Goal: Task Accomplishment & Management: Manage account settings

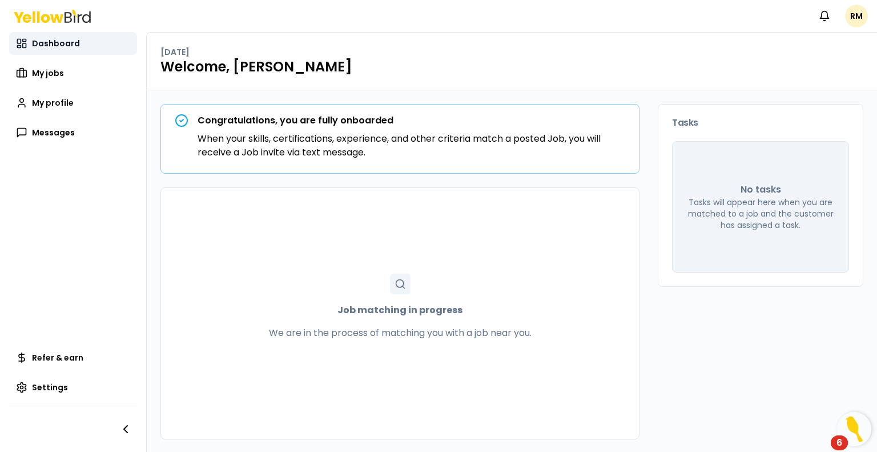
click at [53, 41] on span "Dashboard" at bounding box center [56, 43] width 48 height 11
click at [51, 77] on span "My jobs" at bounding box center [48, 72] width 32 height 11
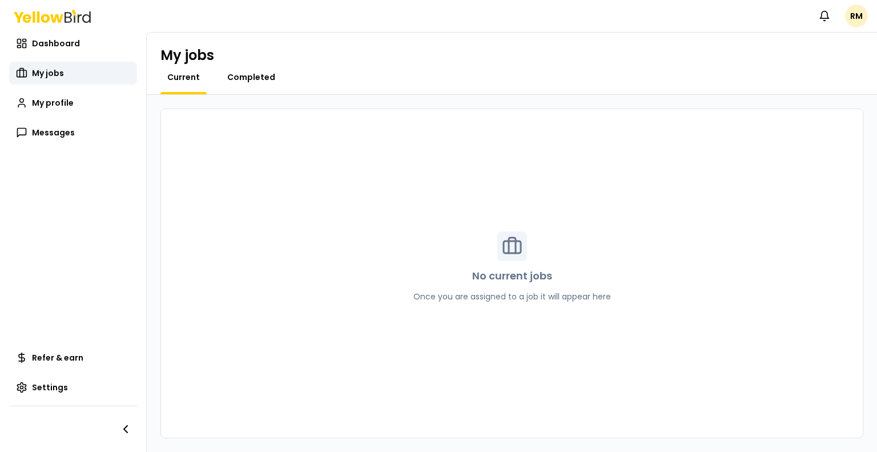
click at [245, 78] on span "Completed" at bounding box center [251, 76] width 48 height 11
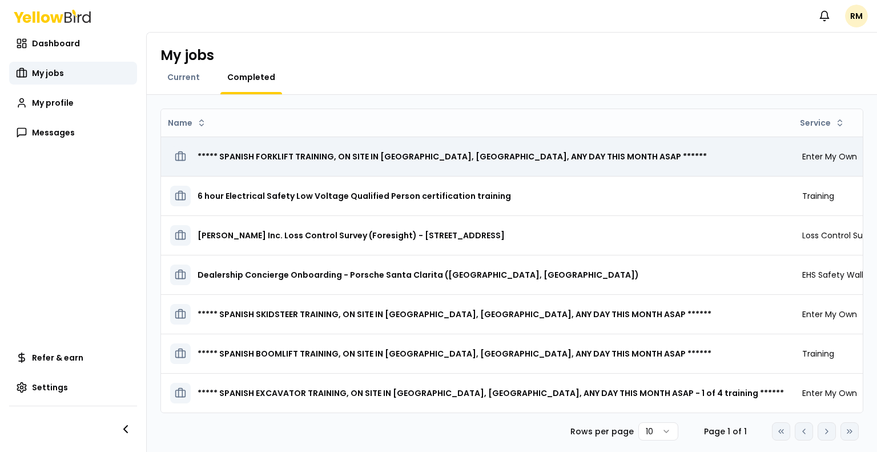
click at [283, 158] on h3 "***** SPANISH FORKLIFT TRAINING, ON SITE IN [GEOGRAPHIC_DATA], [GEOGRAPHIC_DATA…" at bounding box center [452, 156] width 509 height 21
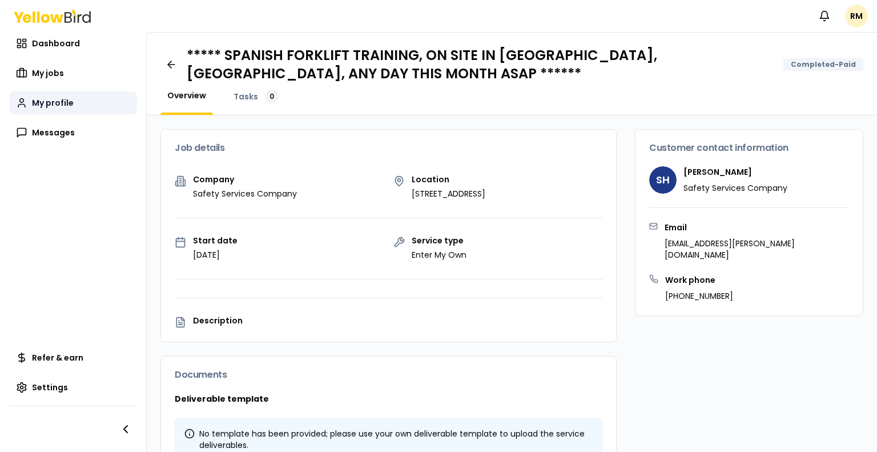
click at [54, 100] on span "My profile" at bounding box center [53, 102] width 42 height 11
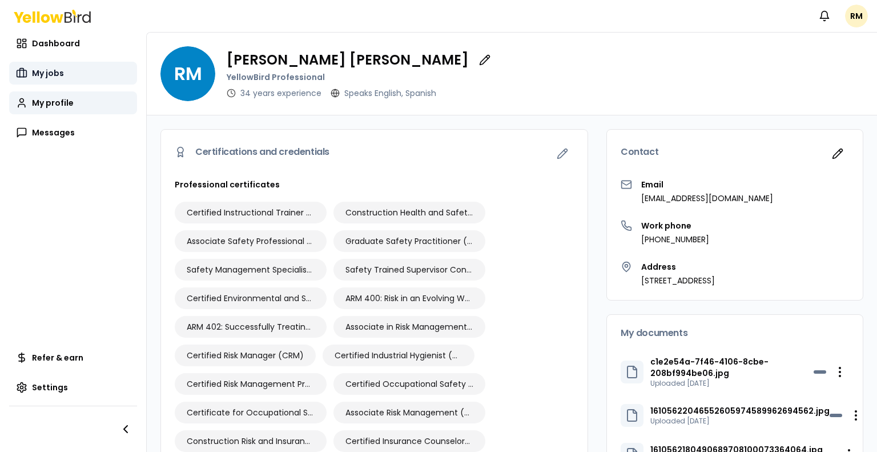
click at [50, 64] on link "My jobs" at bounding box center [73, 73] width 128 height 23
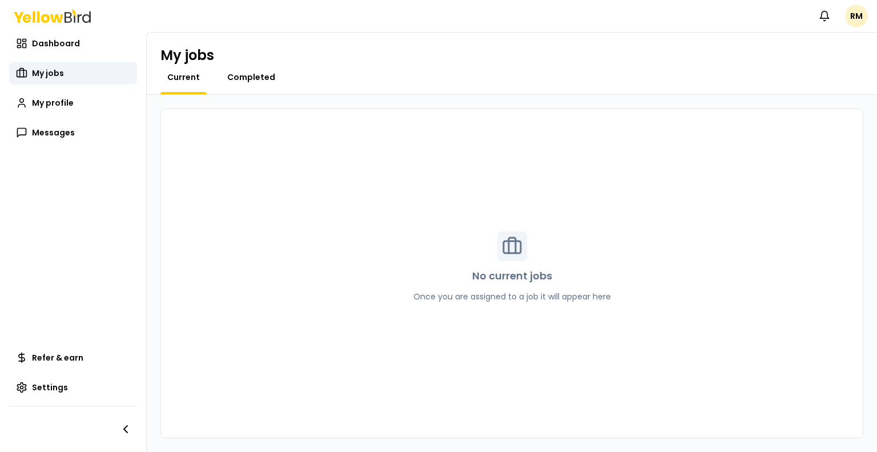
click at [253, 75] on span "Completed" at bounding box center [251, 76] width 48 height 11
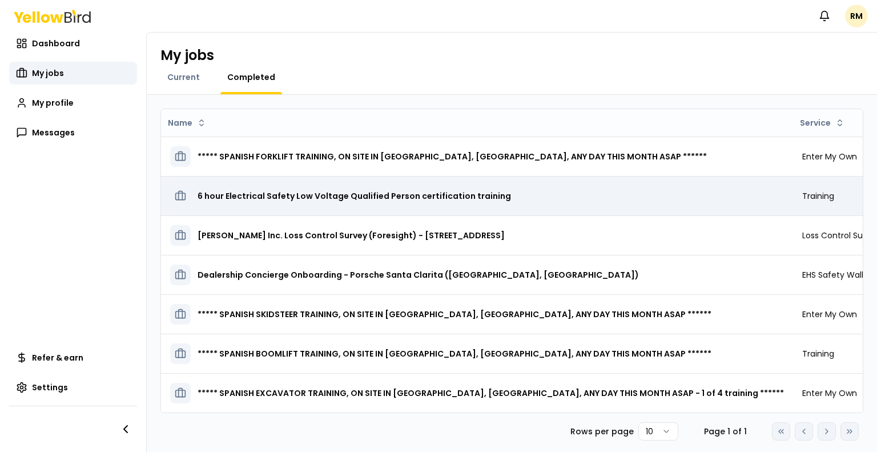
click at [277, 199] on h3 "6 hour Electrical Safety Low Voltage Qualified Person certification training" at bounding box center [354, 196] width 313 height 21
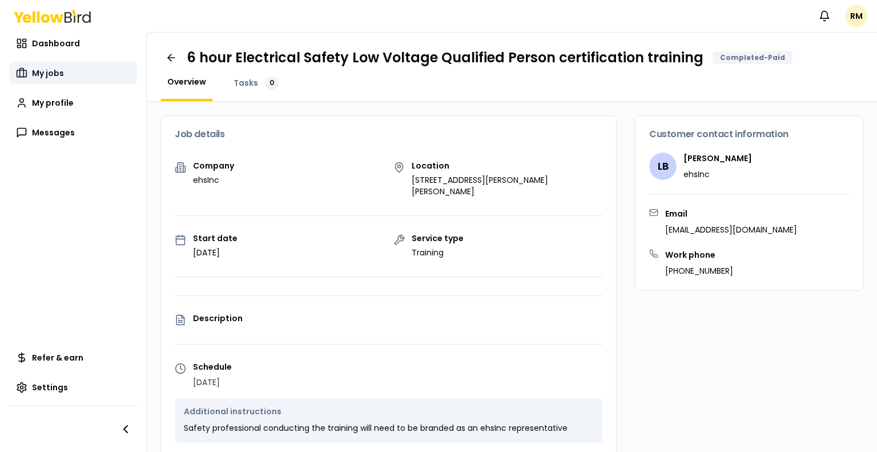
click at [59, 75] on span "My jobs" at bounding box center [48, 72] width 32 height 11
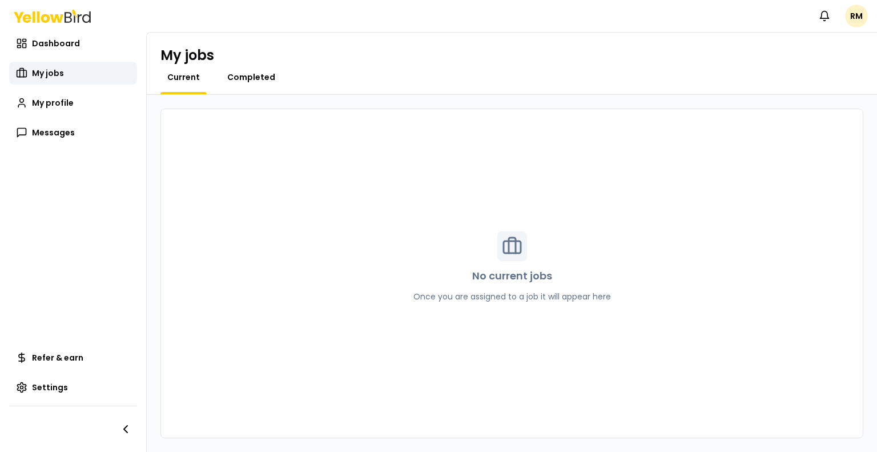
click at [256, 81] on span "Completed" at bounding box center [251, 76] width 48 height 11
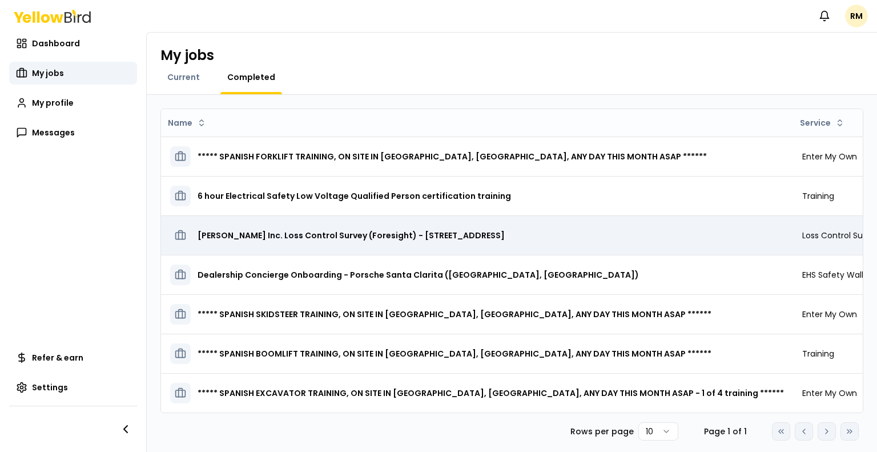
click at [264, 231] on h3 "[PERSON_NAME] Inc. Loss Control Survey (Foresight) - [STREET_ADDRESS]" at bounding box center [351, 235] width 307 height 21
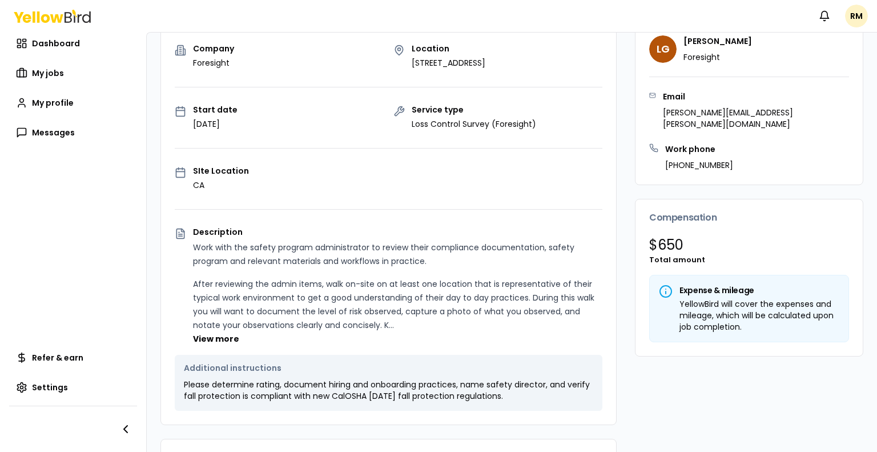
scroll to position [57, 0]
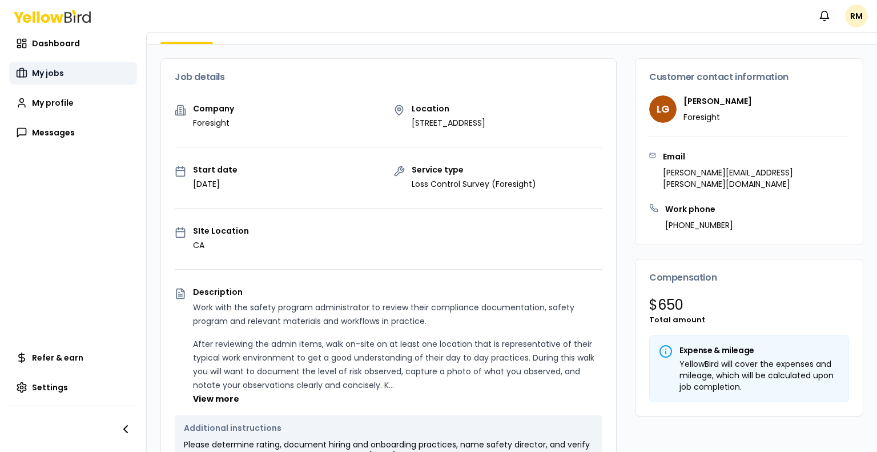
click at [44, 77] on span "My jobs" at bounding box center [48, 72] width 32 height 11
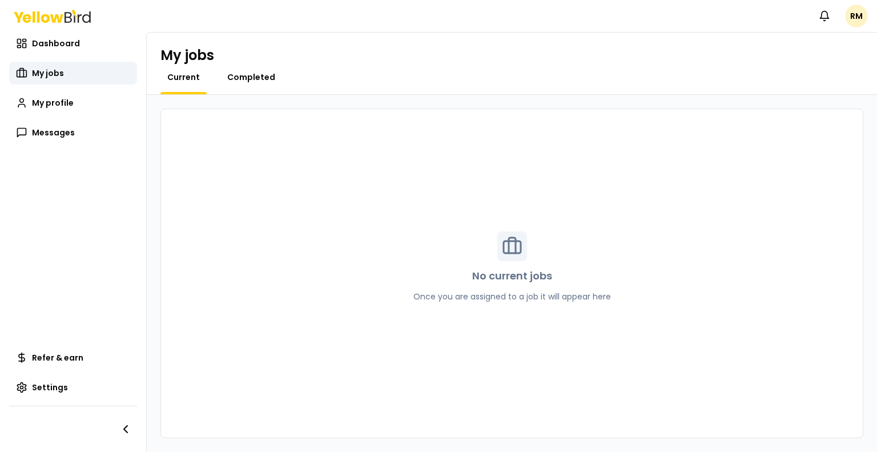
click at [247, 75] on span "Completed" at bounding box center [251, 76] width 48 height 11
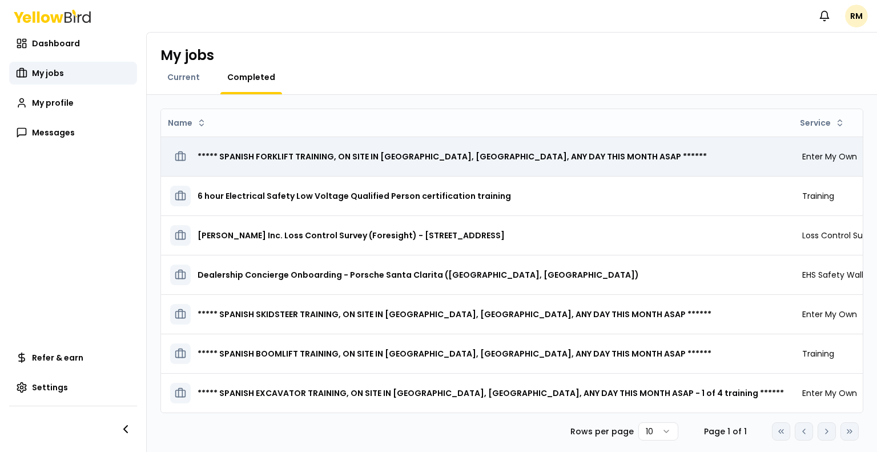
click at [292, 155] on h3 "***** SPANISH FORKLIFT TRAINING, ON SITE IN [GEOGRAPHIC_DATA], [GEOGRAPHIC_DATA…" at bounding box center [452, 156] width 509 height 21
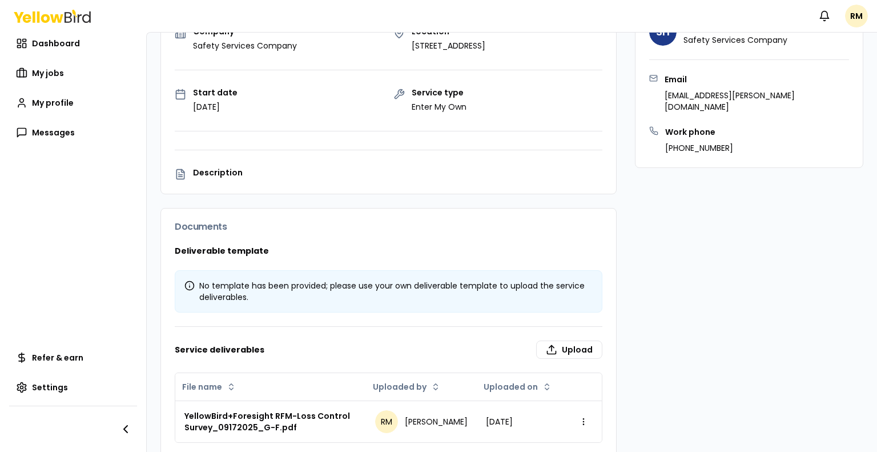
scroll to position [164, 0]
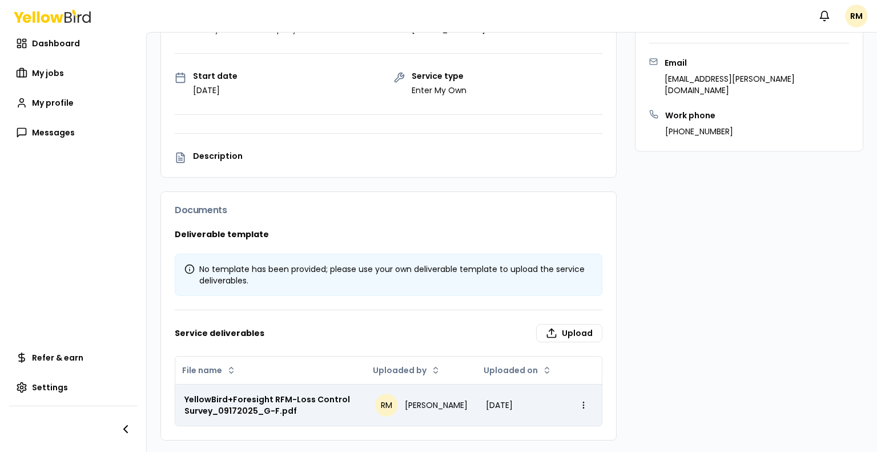
click at [281, 403] on div "YellowBird+Foresight RFM-Loss Control Survey_09172025_G-F.pdf" at bounding box center [270, 404] width 172 height 23
click at [302, 390] on td "YellowBird+Foresight RFM-Loss Control Survey_09172025_G-F.pdf" at bounding box center [270, 405] width 191 height 42
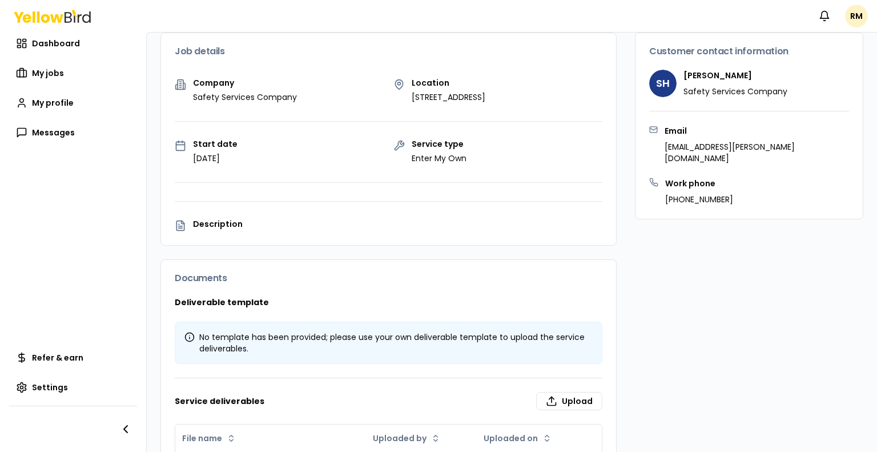
scroll to position [0, 0]
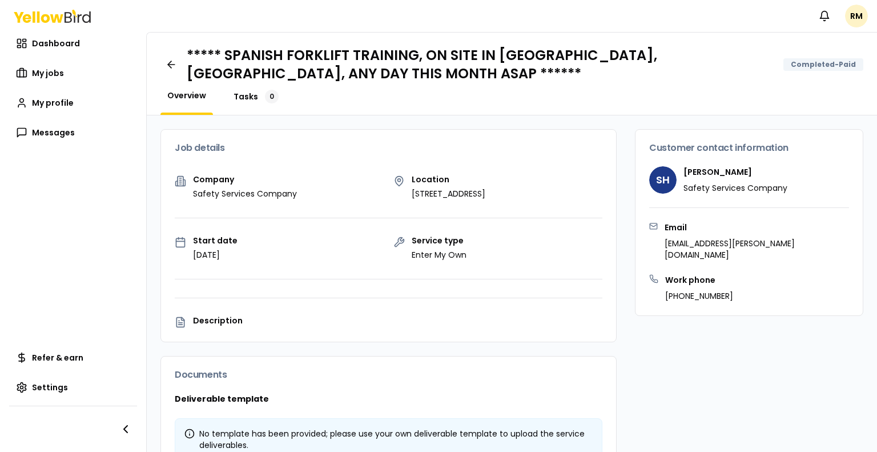
click at [248, 97] on span "Tasks" at bounding box center [245, 96] width 25 height 11
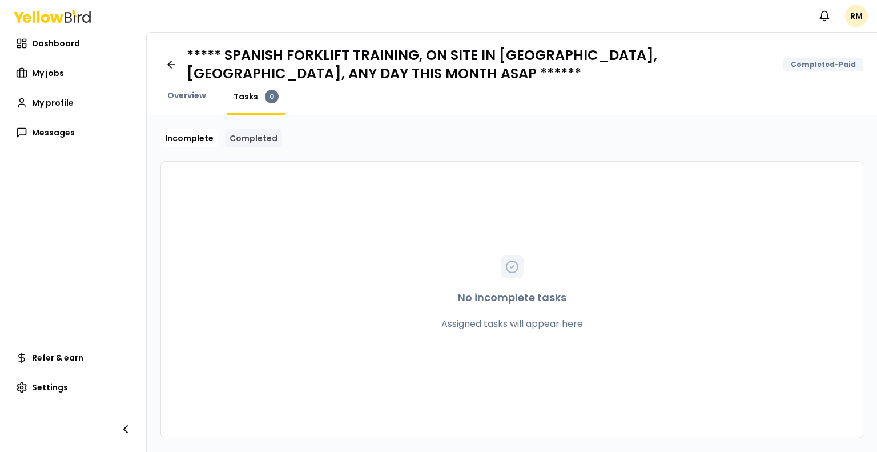
click at [249, 136] on link "Completed" at bounding box center [253, 138] width 57 height 18
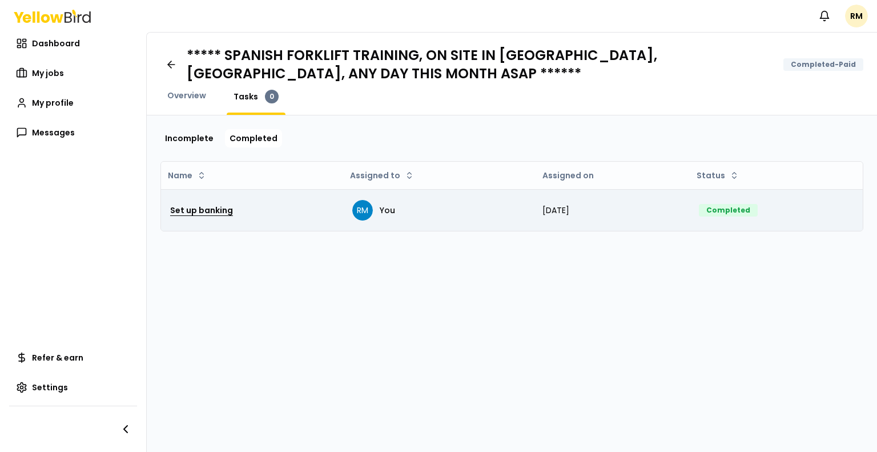
click at [201, 211] on h3 "Set up banking" at bounding box center [201, 210] width 63 height 21
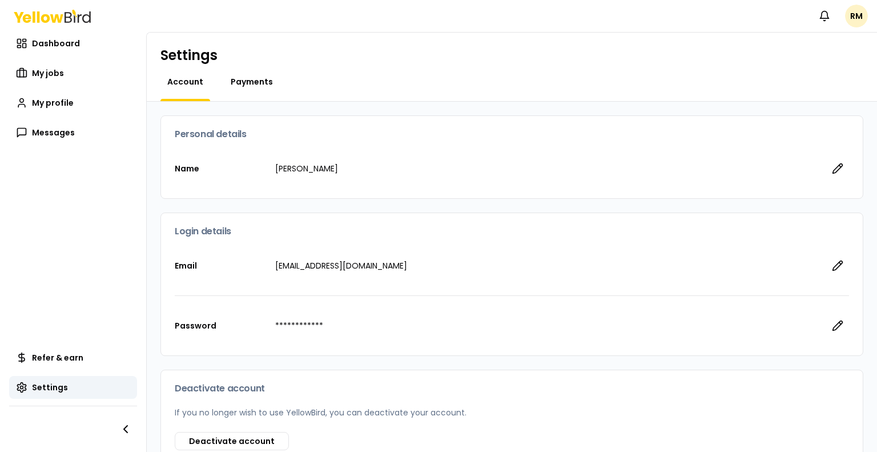
click at [239, 82] on span "Payments" at bounding box center [252, 81] width 42 height 11
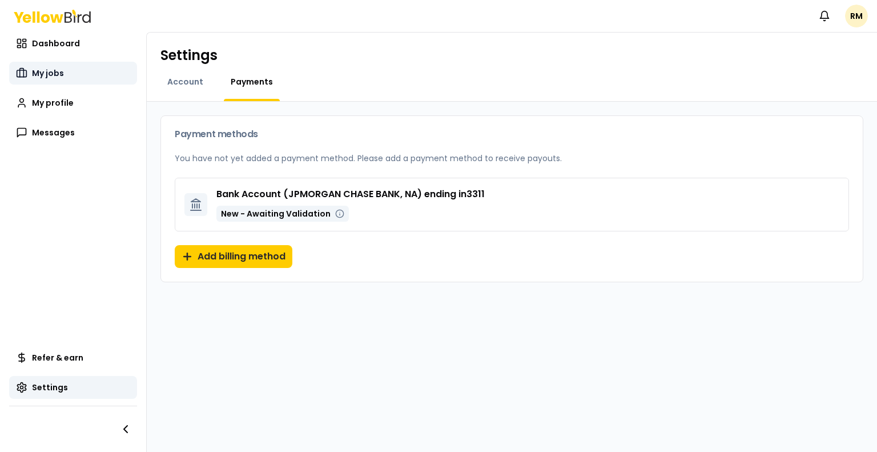
click at [47, 70] on span "My jobs" at bounding box center [48, 72] width 32 height 11
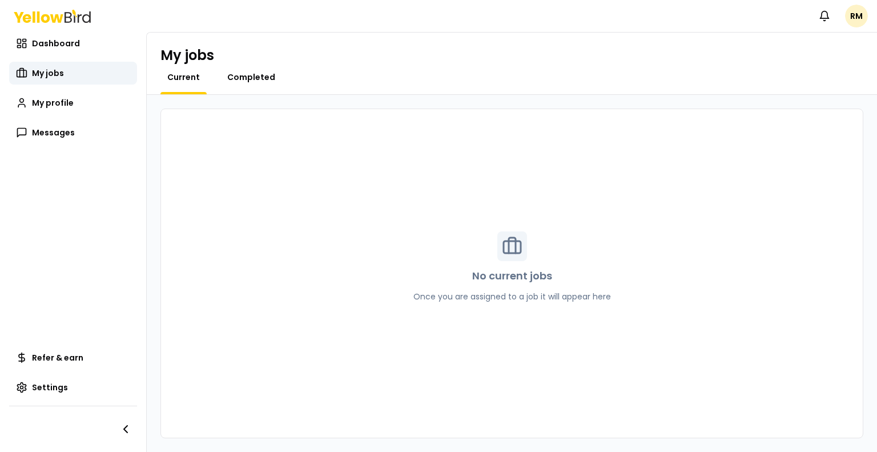
click at [227, 73] on span "Completed" at bounding box center [251, 76] width 48 height 11
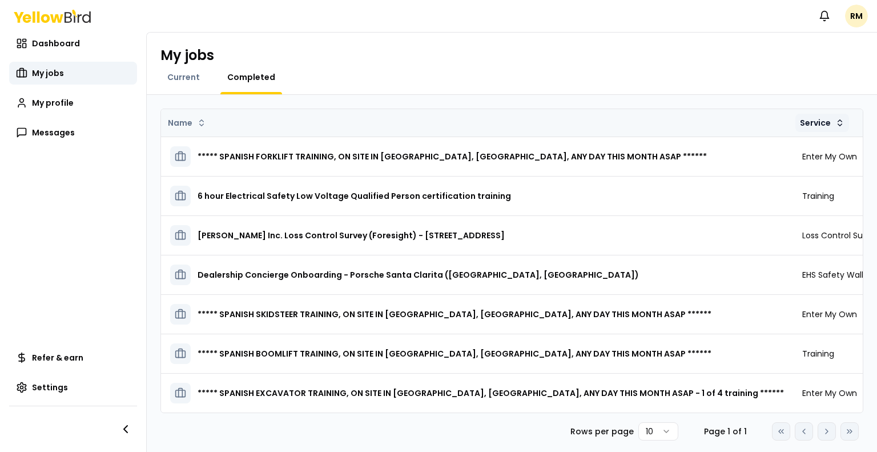
click at [728, 125] on html "Notifications RM Dashboard My jobs My profile Messages Refer & earn Settings My…" at bounding box center [438, 226] width 877 height 452
click at [719, 146] on div "Asc" at bounding box center [722, 145] width 67 height 18
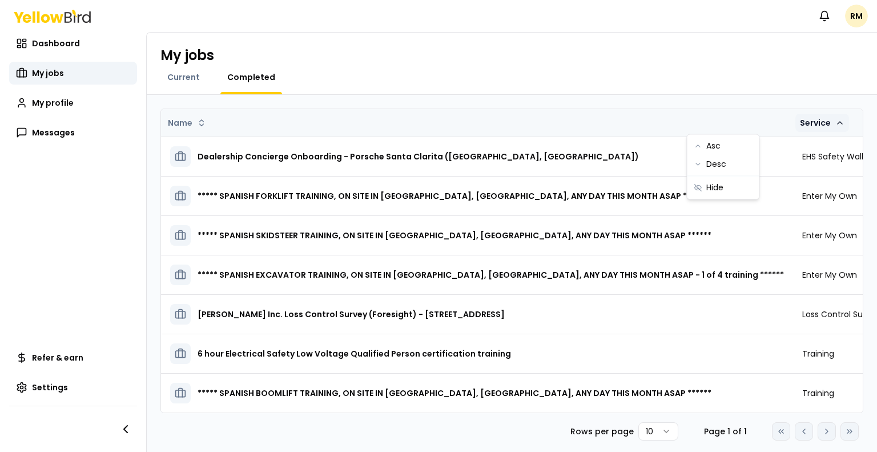
click at [728, 122] on html "Notifications RM Dashboard My jobs My profile Messages Refer & earn Settings My…" at bounding box center [438, 226] width 877 height 452
click at [712, 161] on div "Desc" at bounding box center [722, 164] width 67 height 18
